Goal: Find specific page/section: Find specific page/section

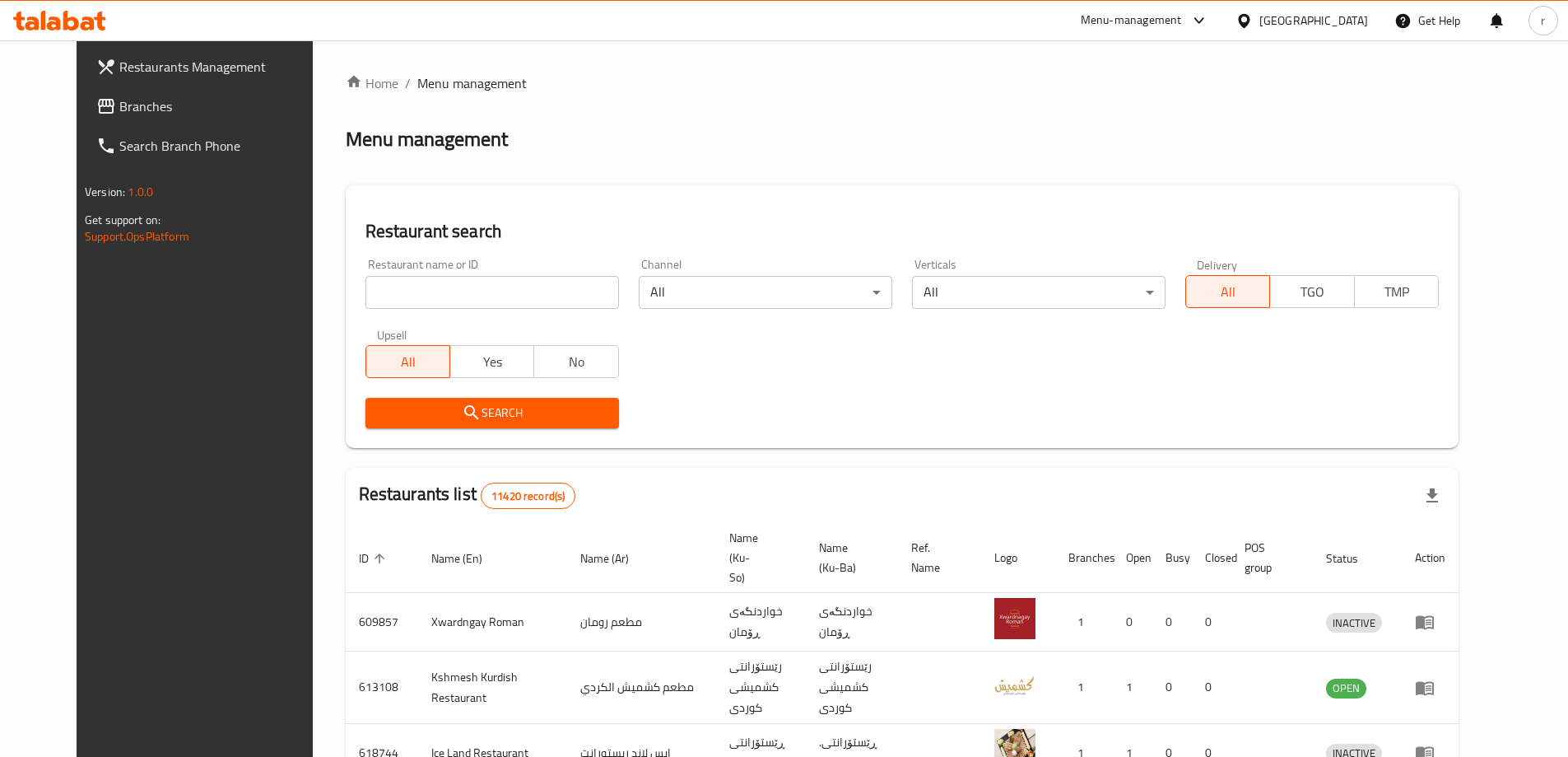
click at [462, 287] on input "search" at bounding box center [492, 292] width 254 height 33
paste input "Narin"
type input "Narin"
click at [385, 409] on span "Search" at bounding box center [492, 413] width 227 height 20
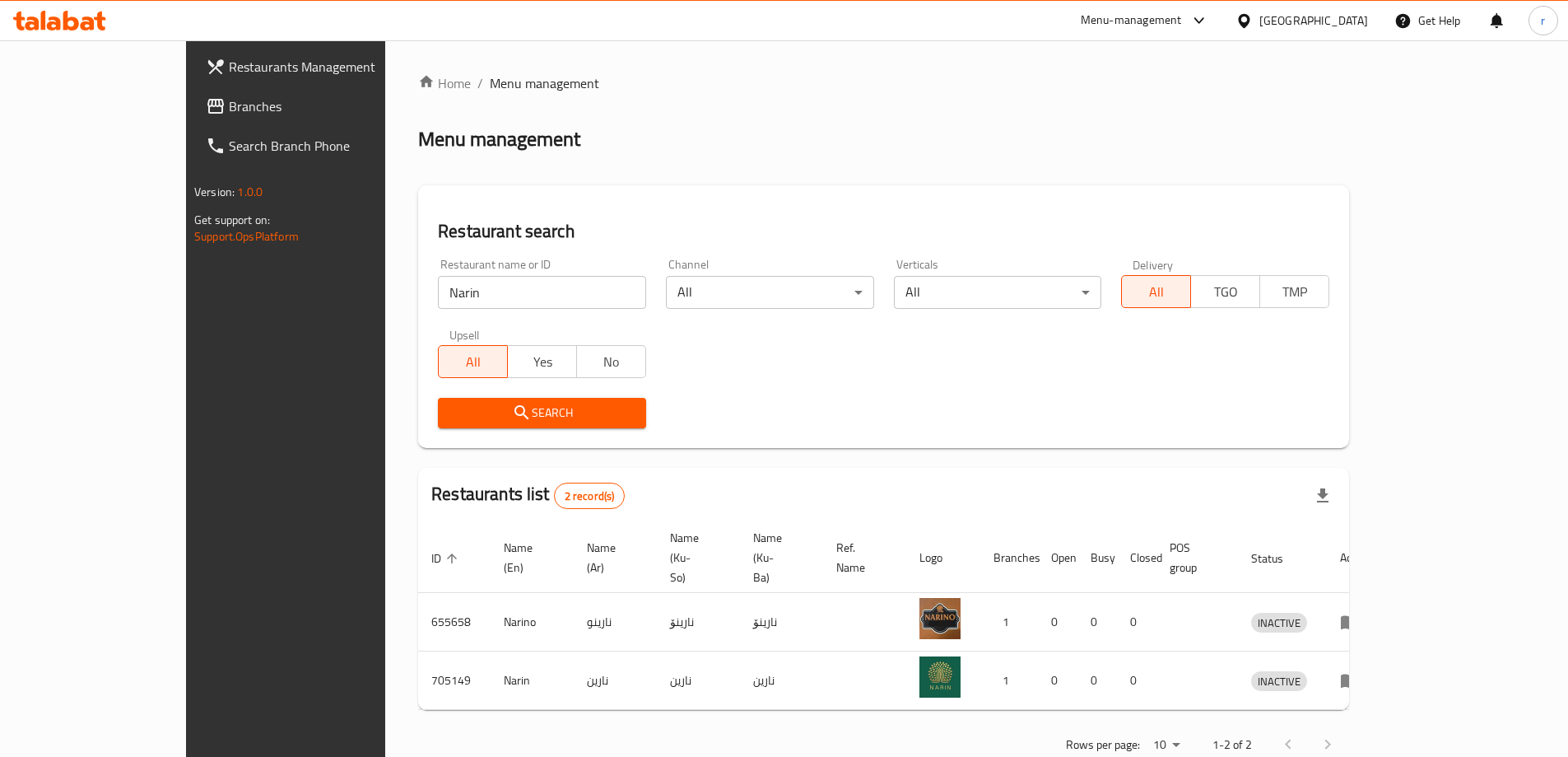
click at [418, 106] on div "Home / Menu management Menu management Restaurant search Restaurant name or ID …" at bounding box center [883, 420] width 931 height 692
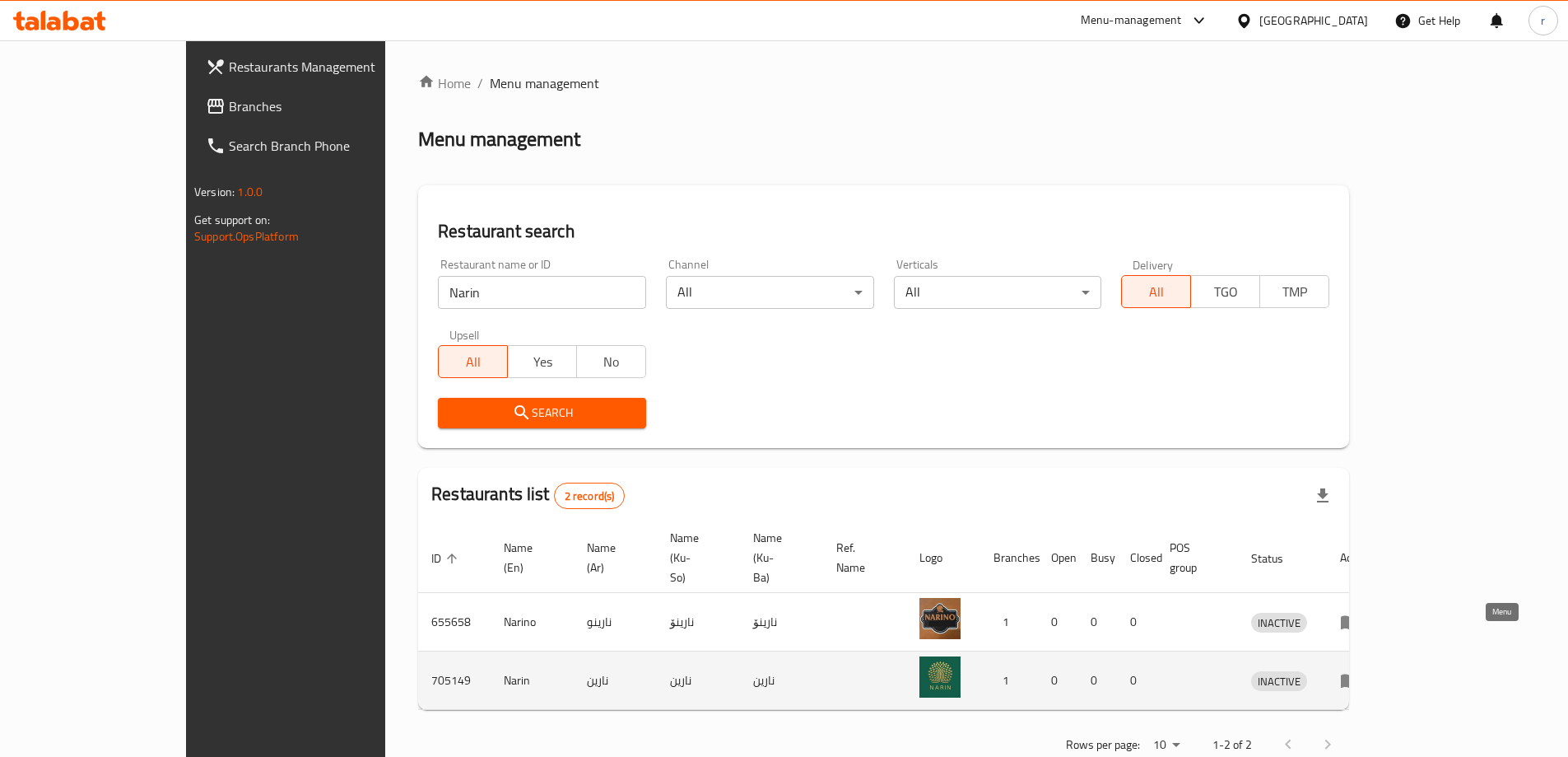
click at [1360, 670] on icon "enhanced table" at bounding box center [1350, 680] width 20 height 20
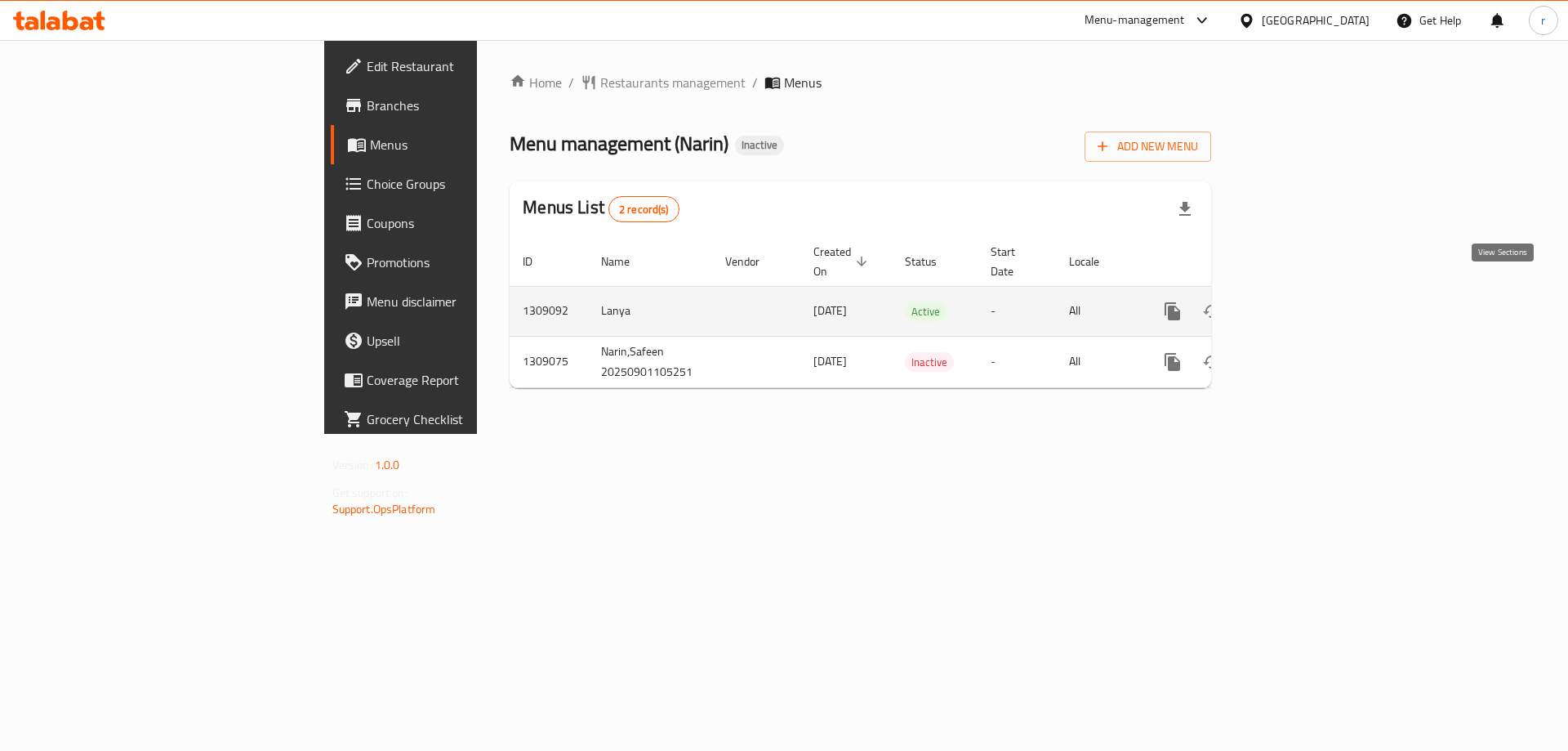
click at [1310, 291] on link "enhanced table" at bounding box center [1290, 311] width 40 height 40
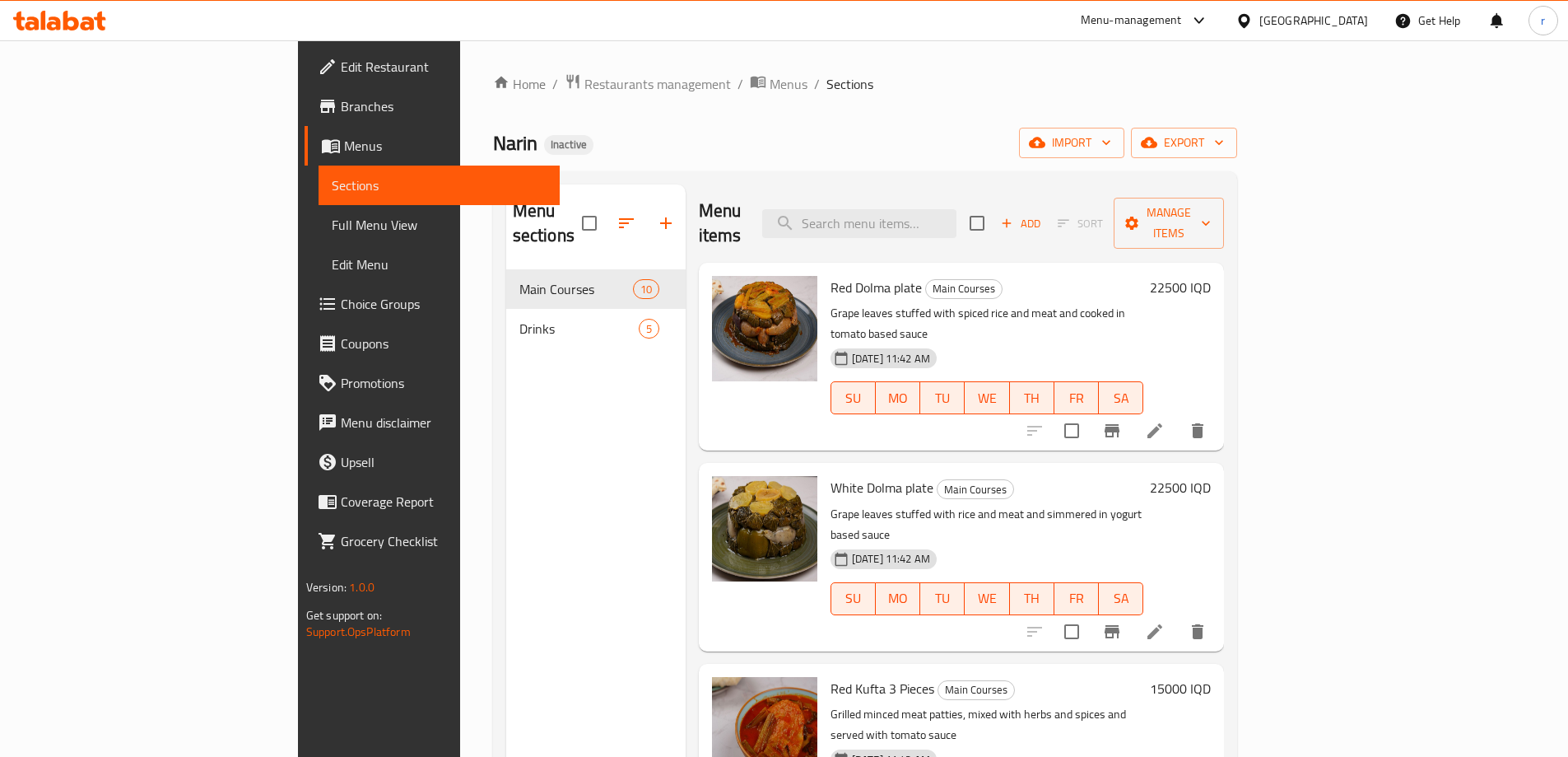
click at [341, 112] on span "Branches" at bounding box center [443, 106] width 206 height 20
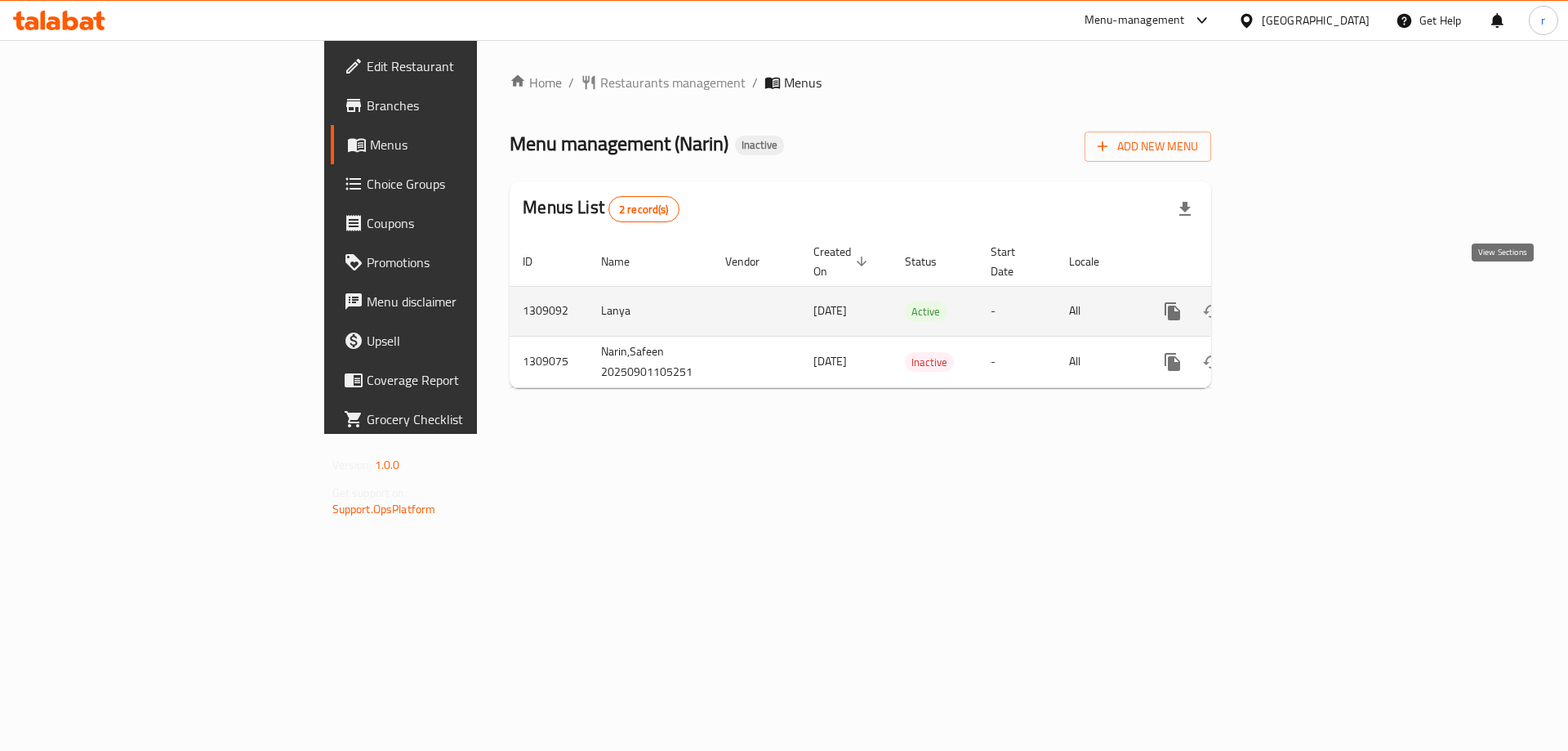
click at [1300, 301] on icon "enhanced table" at bounding box center [1290, 311] width 19 height 19
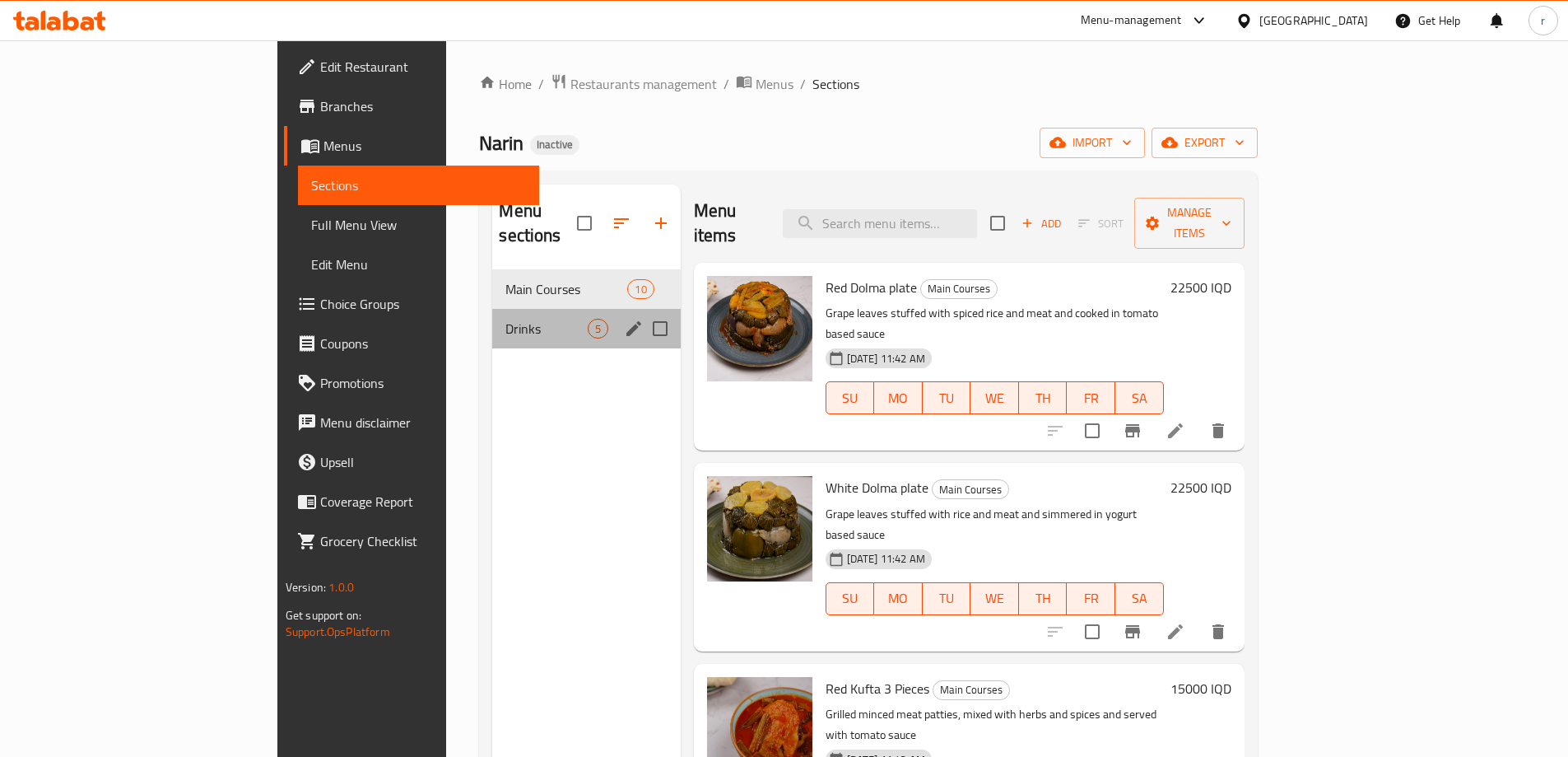
click at [492, 321] on div "Drinks 5" at bounding box center [586, 328] width 188 height 40
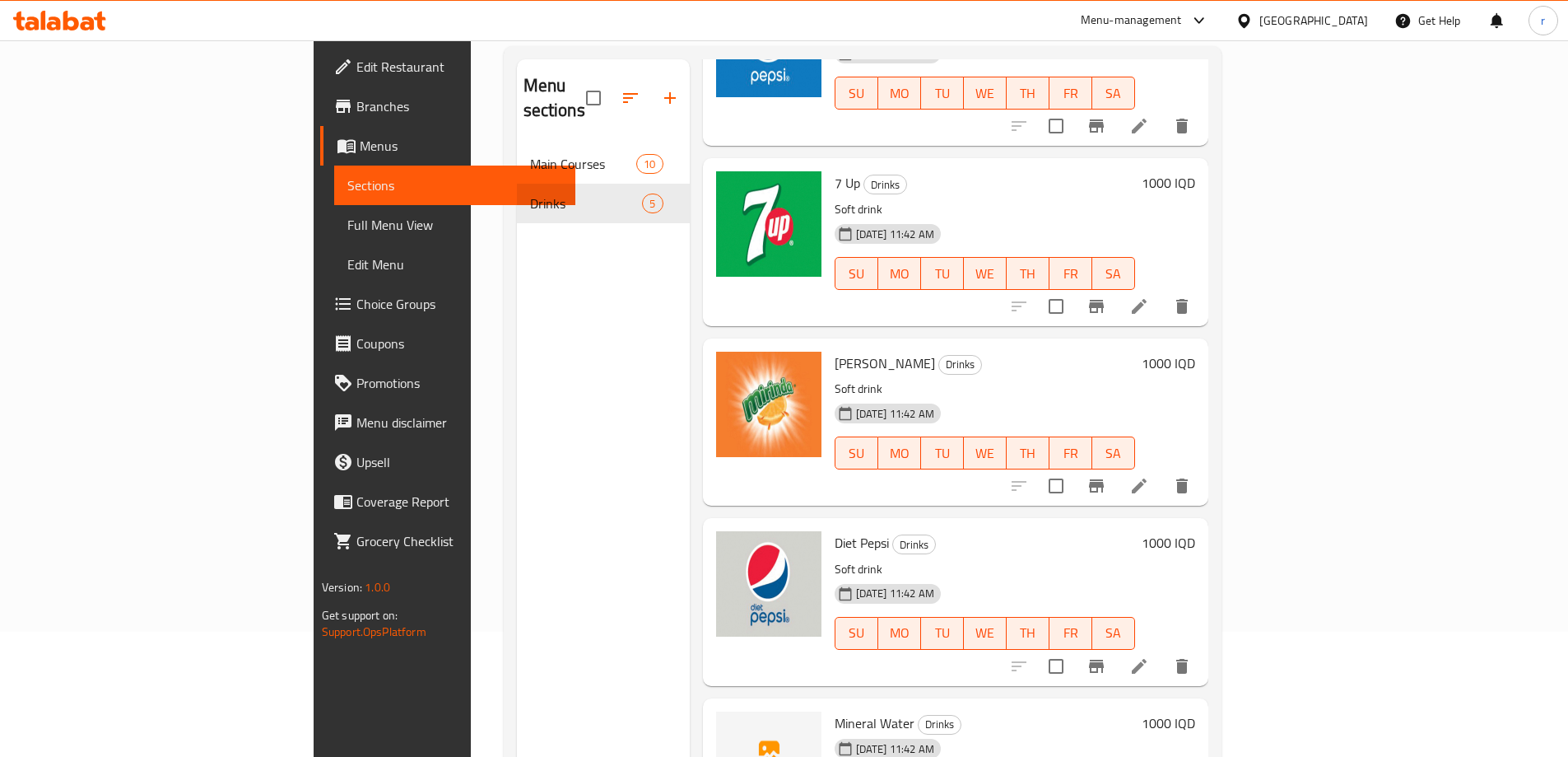
scroll to position [231, 0]
